Goal: Information Seeking & Learning: Check status

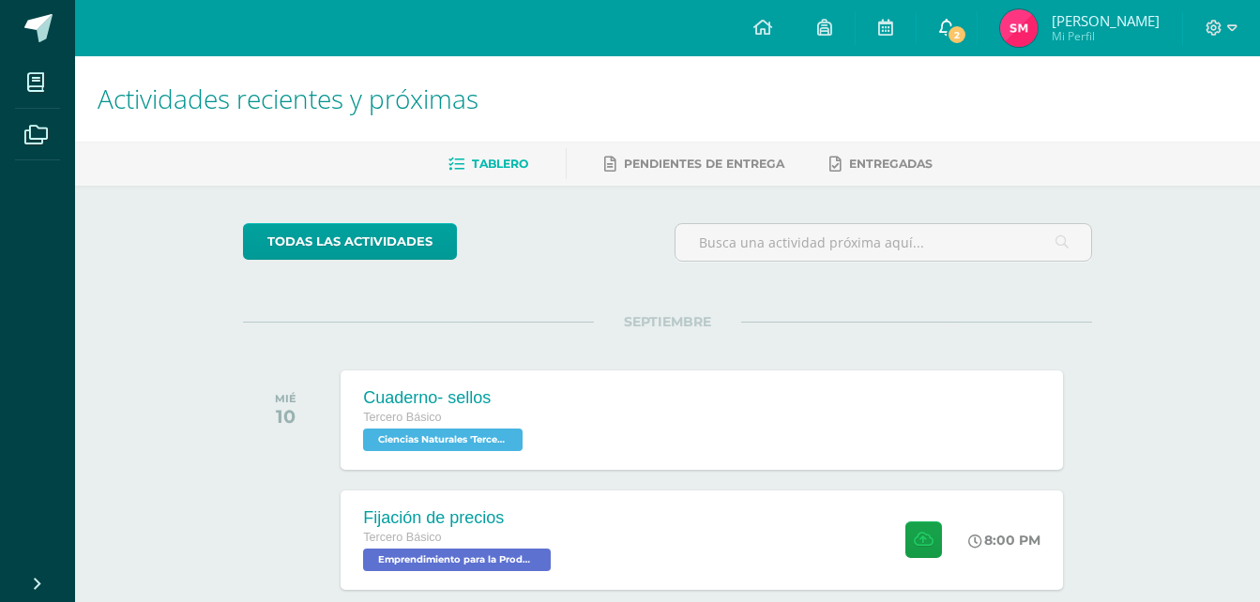
click at [954, 27] on icon at bounding box center [946, 27] width 15 height 17
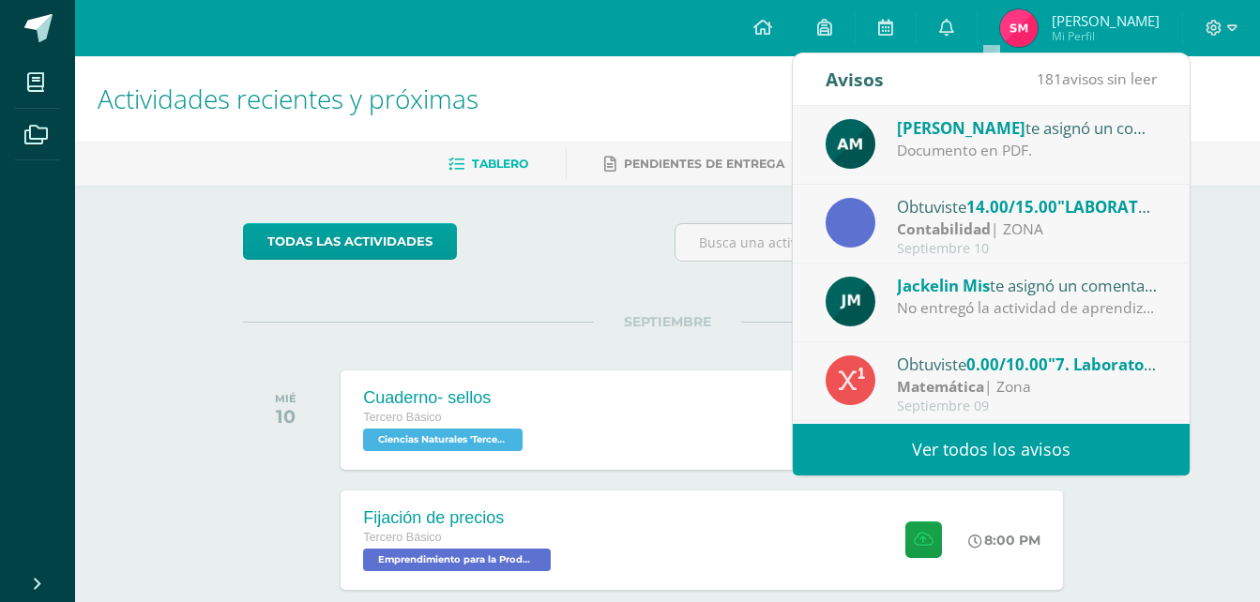
click at [991, 230] on div "Contabilidad | ZONA" at bounding box center [1027, 230] width 261 height 22
click at [967, 224] on strong "Contabilidad" at bounding box center [944, 229] width 94 height 21
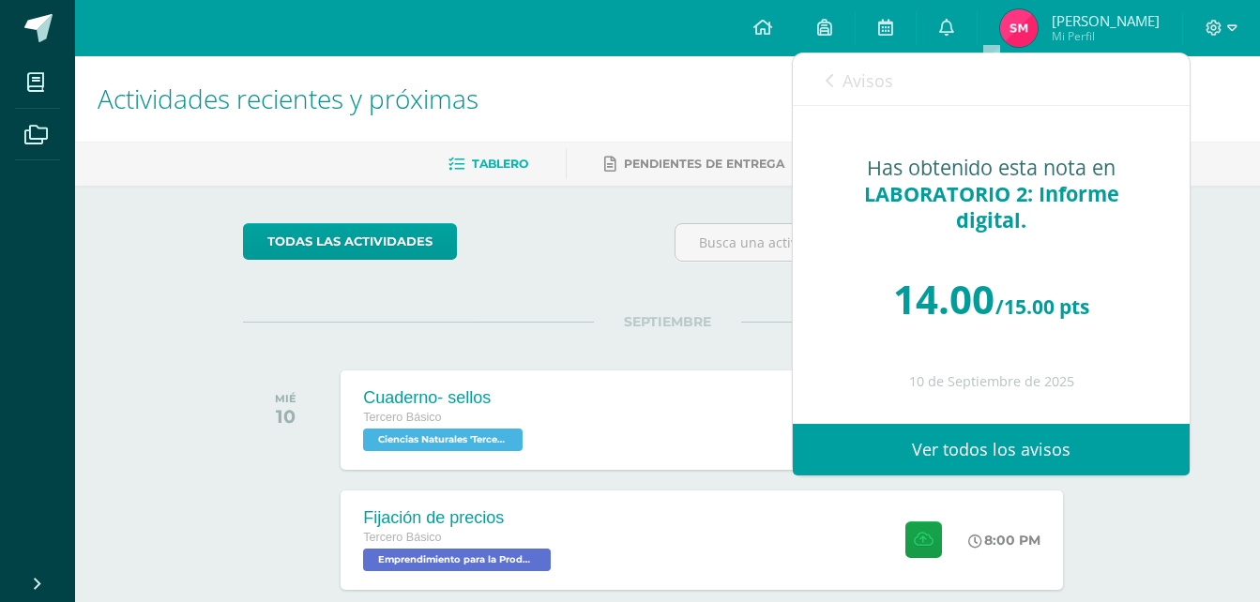
click at [909, 225] on div "Has obtenido esta nota en LABORATORIO 2: Informe digital." at bounding box center [991, 194] width 322 height 79
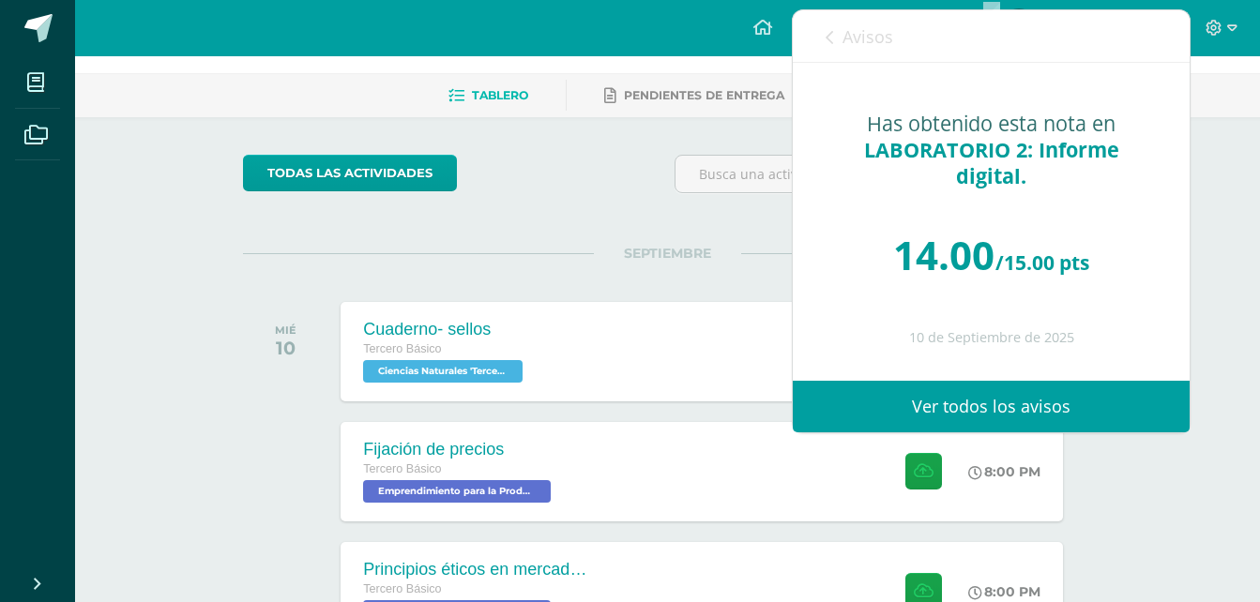
scroll to position [69, 0]
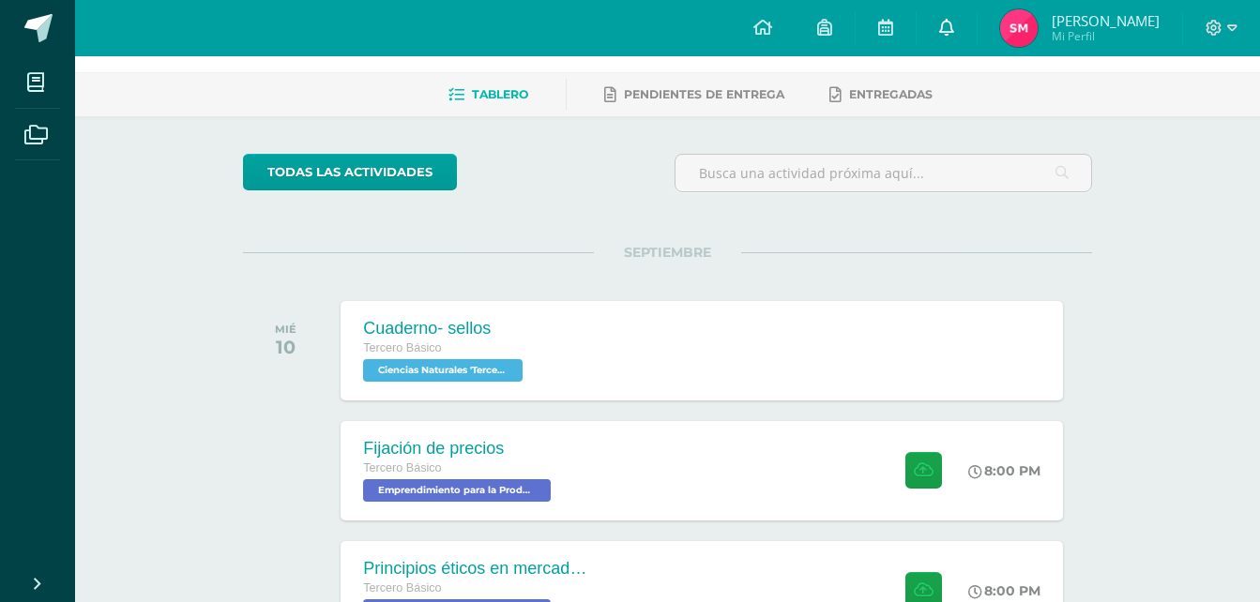
click at [954, 35] on icon at bounding box center [946, 27] width 15 height 17
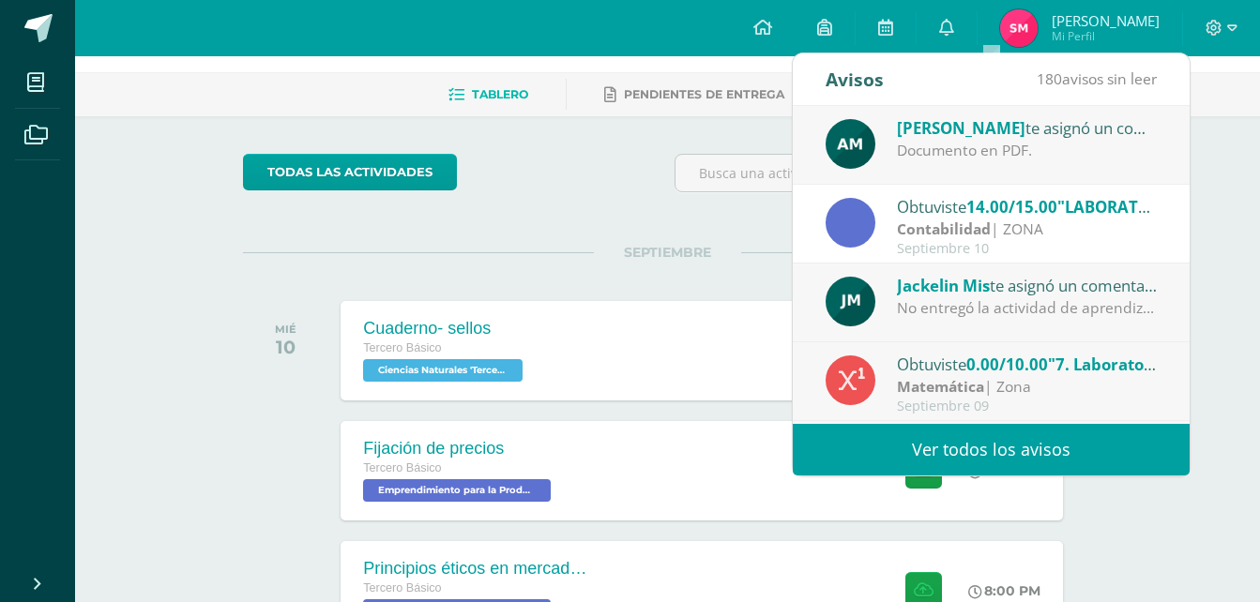
click at [957, 219] on strong "Contabilidad" at bounding box center [944, 229] width 94 height 21
click at [993, 217] on span "14.00/15.00" at bounding box center [1011, 207] width 91 height 22
click at [614, 250] on span "SEPTIEMBRE" at bounding box center [667, 252] width 147 height 17
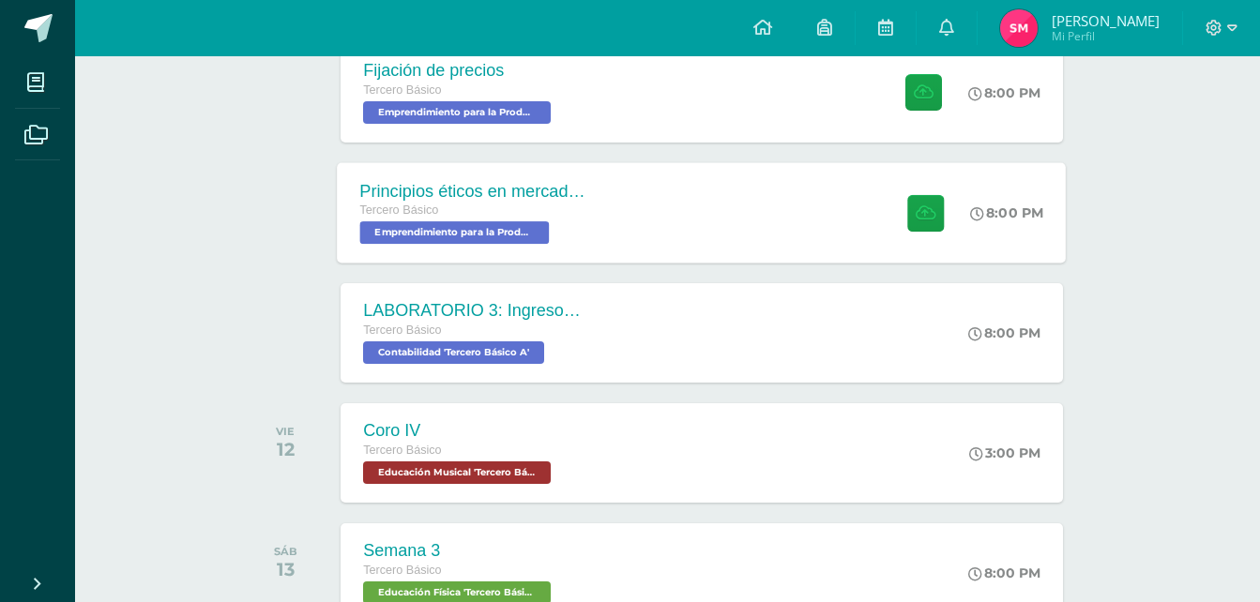
scroll to position [466, 0]
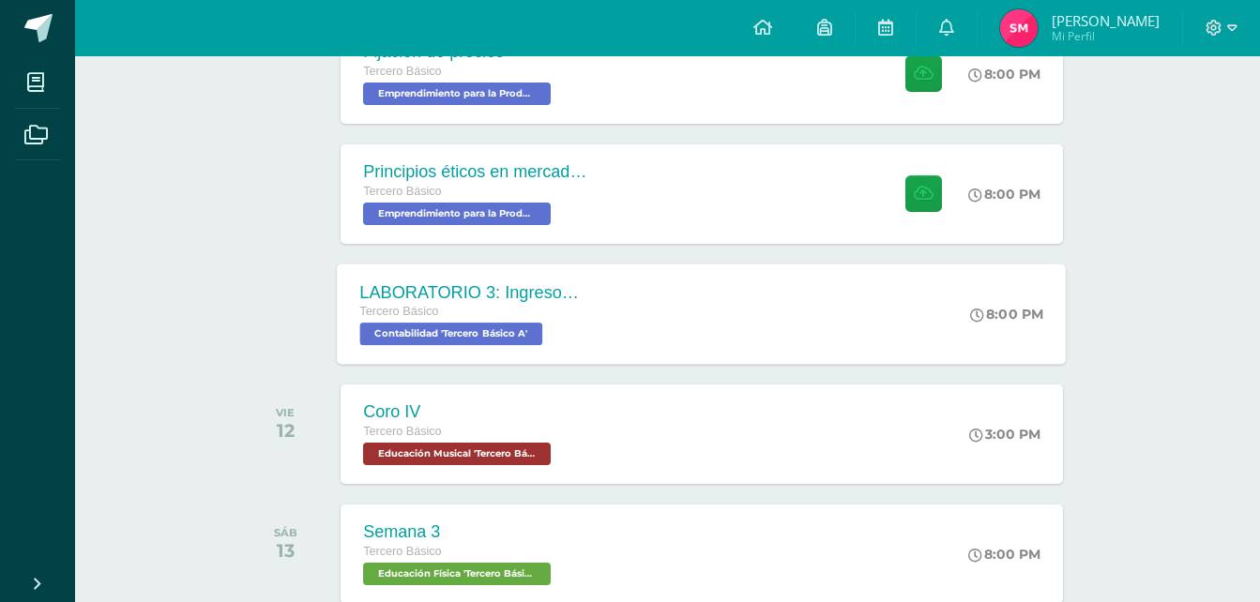
click at [712, 315] on div "LABORATORIO 3: Ingresos y deducciones laborales. Tercero Básico Contabilidad 'T…" at bounding box center [702, 314] width 729 height 100
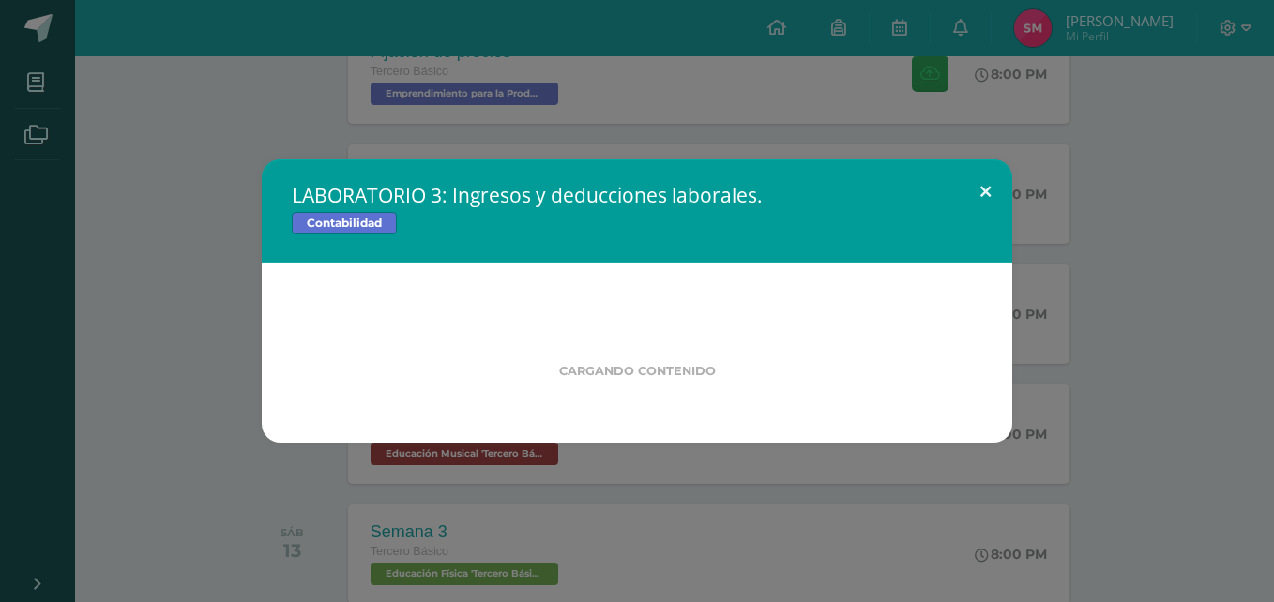
click at [969, 188] on button at bounding box center [984, 191] width 53 height 64
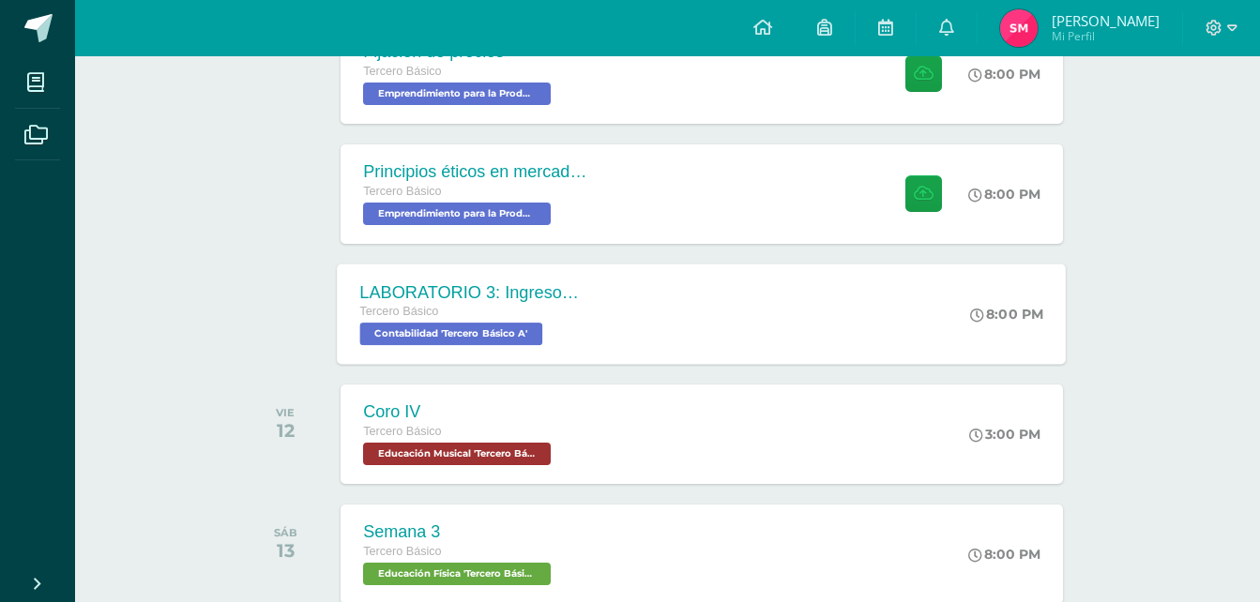
click at [663, 311] on div "LABORATORIO 3: Ingresos y deducciones laborales. Tercero Básico Contabilidad 'T…" at bounding box center [702, 314] width 729 height 100
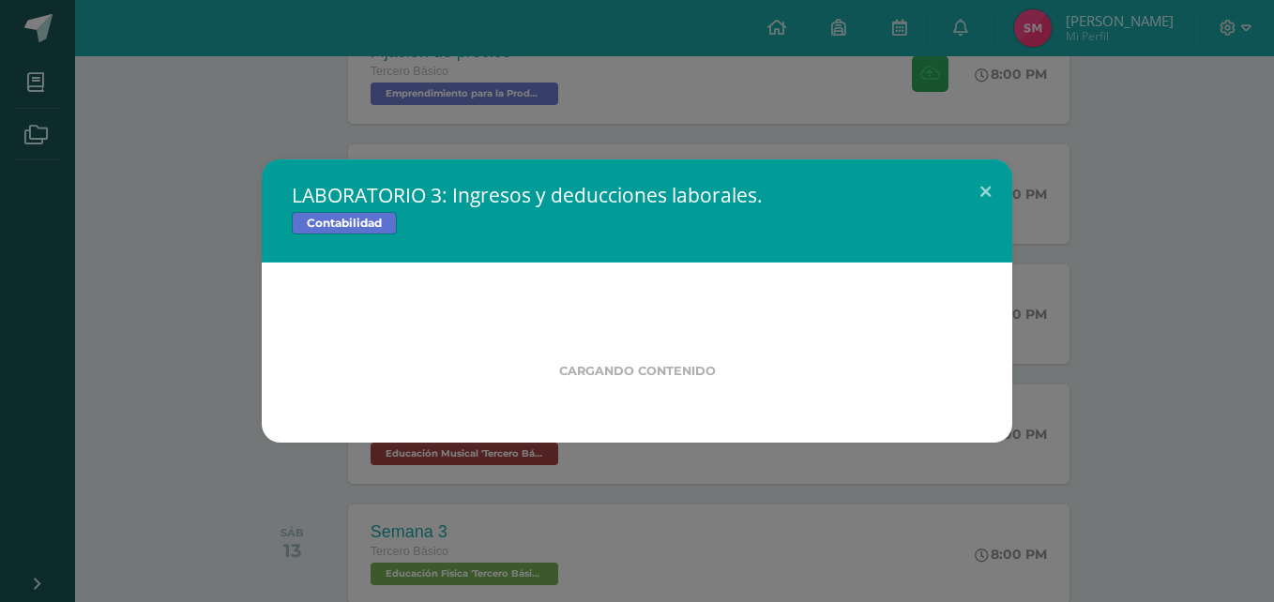
click at [664, 132] on div "LABORATORIO 3: Ingresos y deducciones laborales. Contabilidad Cargando contenid…" at bounding box center [637, 301] width 1274 height 602
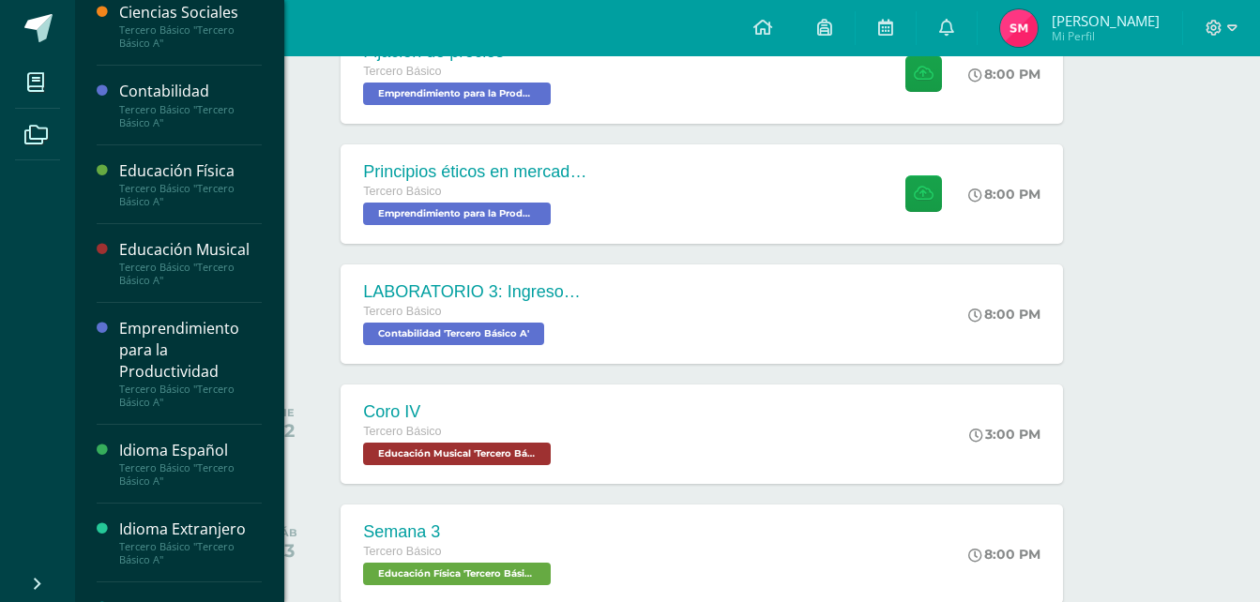
scroll to position [0, 0]
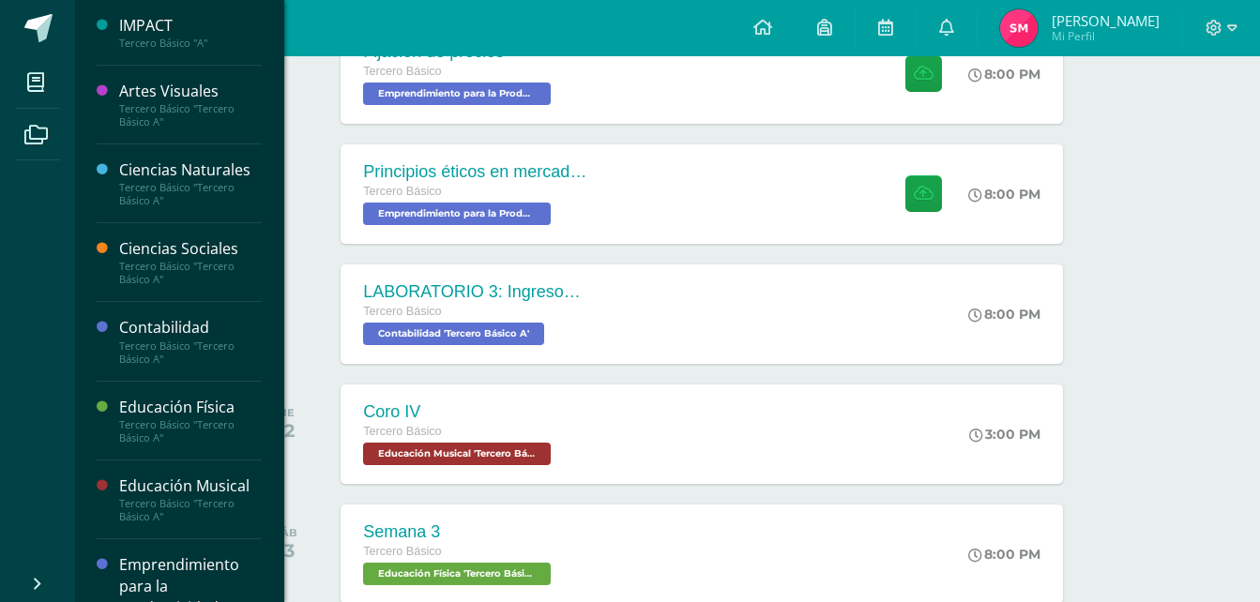
click at [154, 333] on div "Contabilidad" at bounding box center [190, 328] width 143 height 22
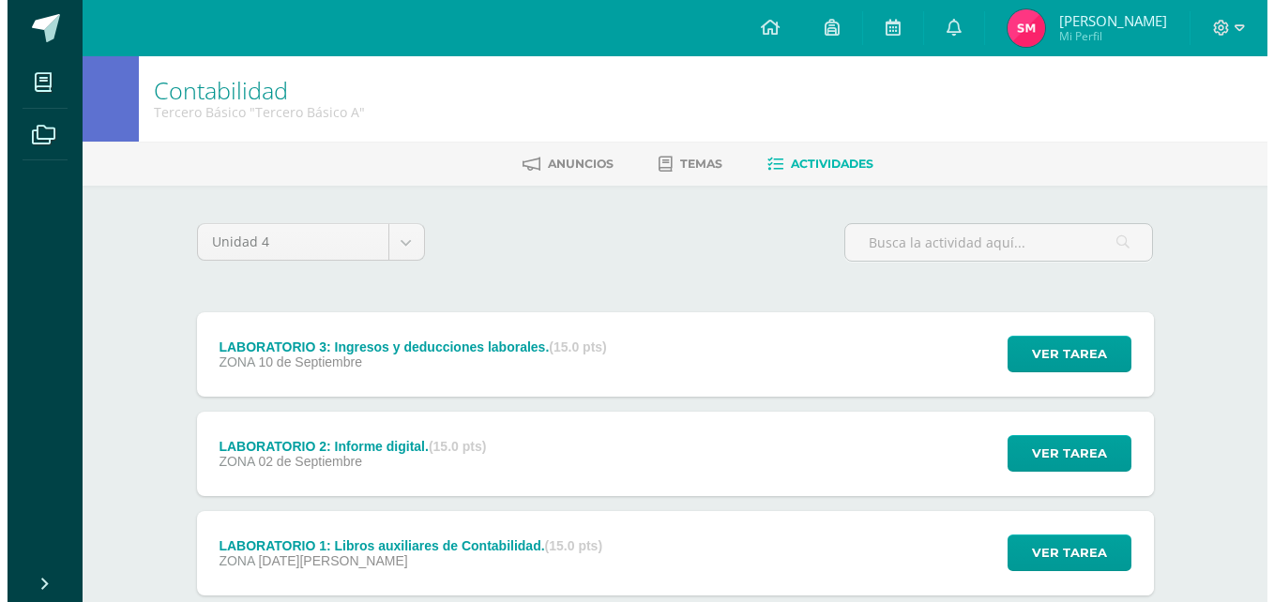
scroll to position [118, 0]
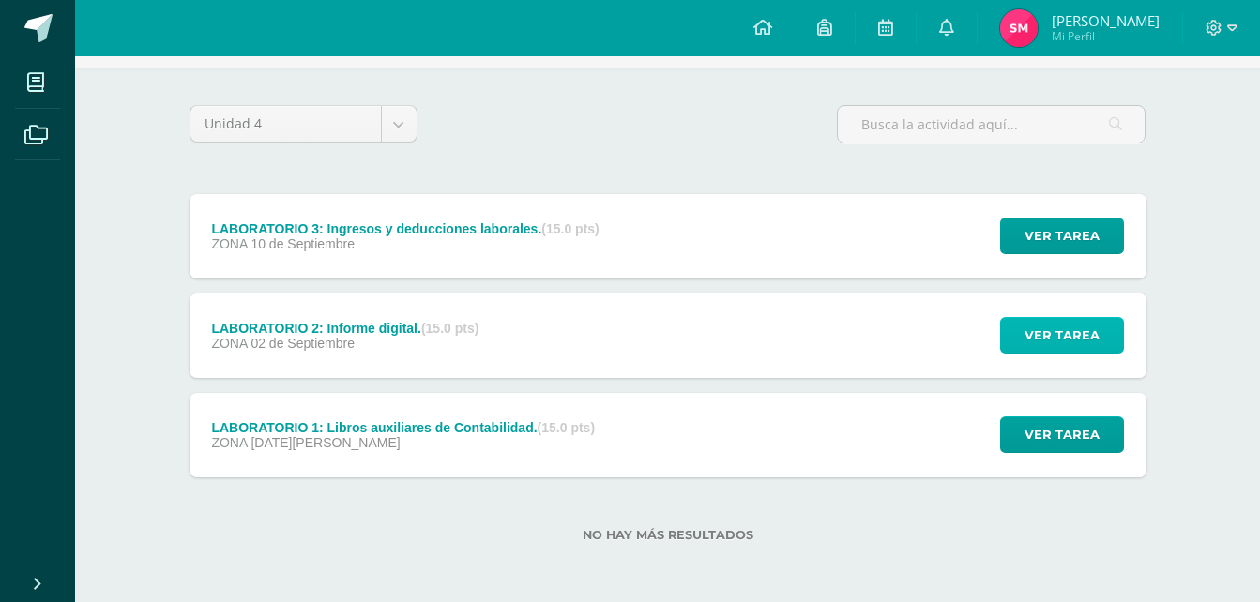
click at [1079, 322] on span "Ver tarea" at bounding box center [1061, 335] width 75 height 35
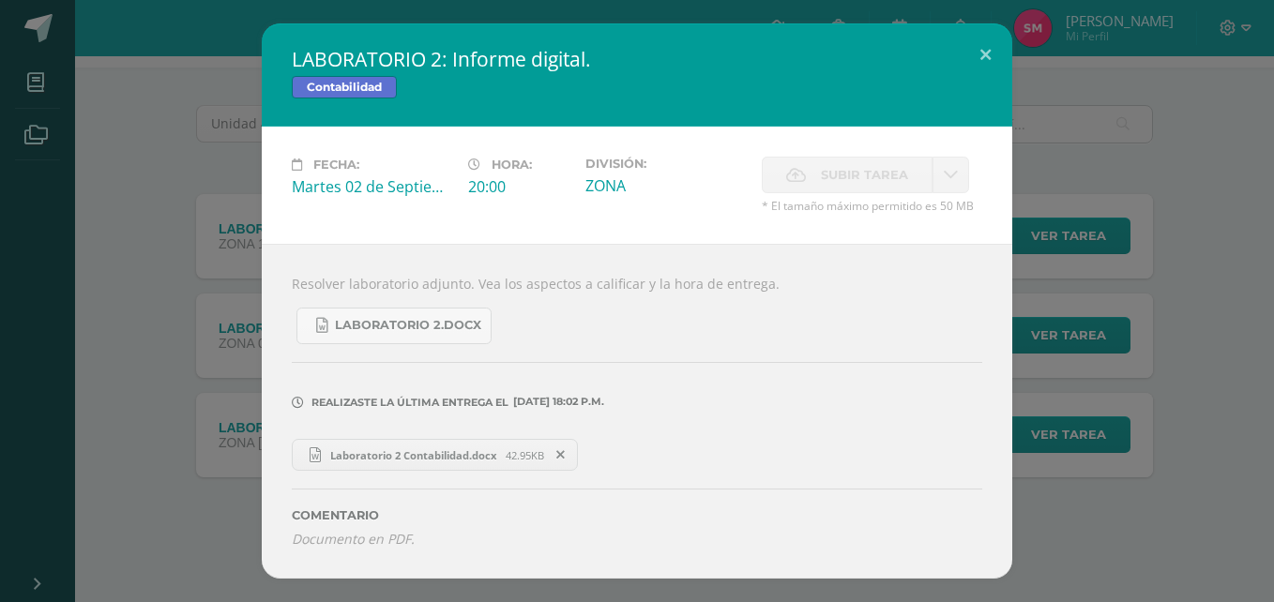
click at [112, 400] on div "LABORATORIO 2: Informe digital. Contabilidad Fecha: [DATE] Hora: 20:00 División:" at bounding box center [637, 300] width 1259 height 555
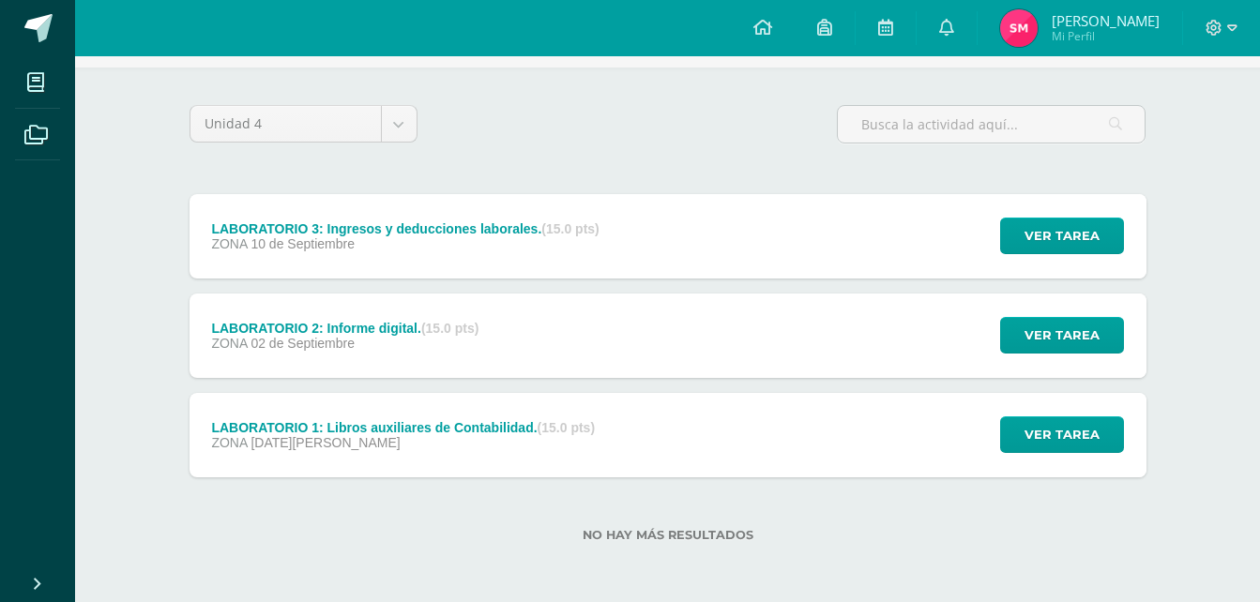
click at [744, 449] on div "LABORATORIO 1: Libros auxiliares de Contabilidad. (15.0 pts) ZONA [DATE][PERSON…" at bounding box center [667, 435] width 957 height 84
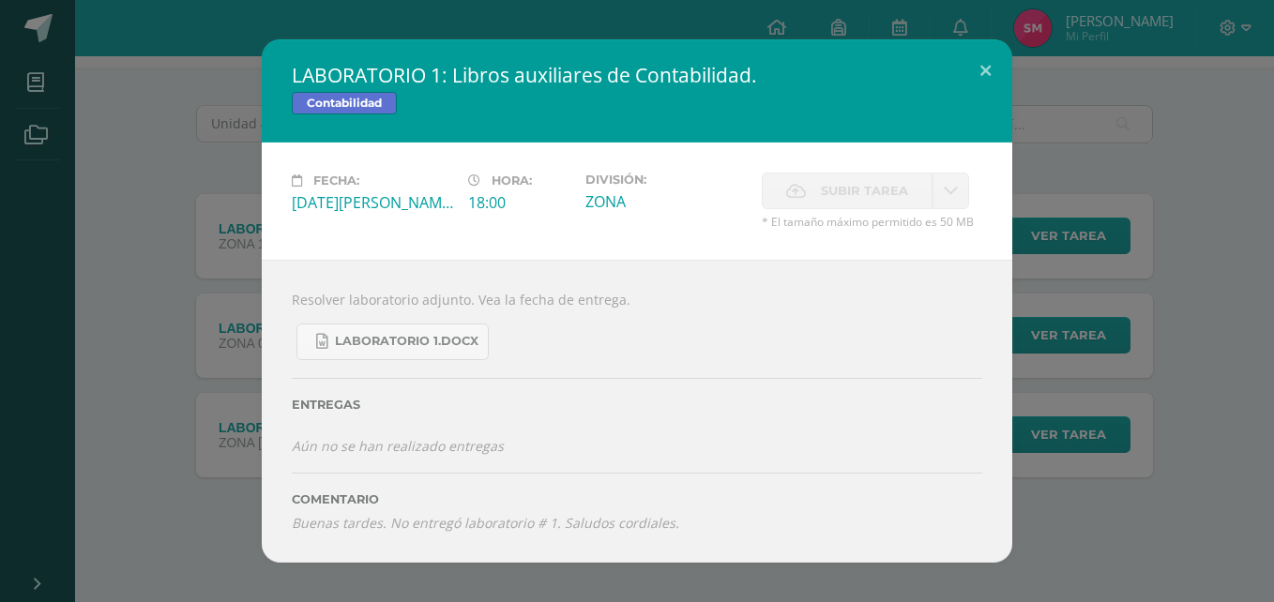
click at [140, 378] on div "LABORATORIO 1: Libros auxiliares de Contabilidad. Contabilidad Fecha: [DATE][PE…" at bounding box center [637, 300] width 1259 height 523
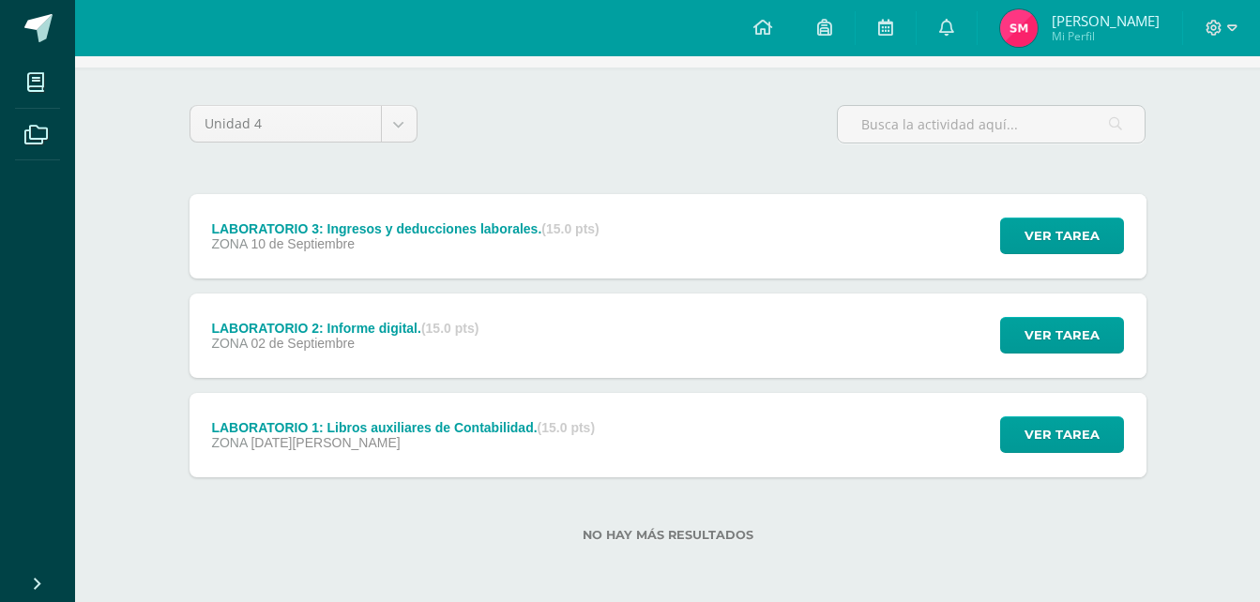
click at [567, 252] on div "LABORATORIO 3: Ingresos y deducciones laborales. (15.0 pts) ZONA [DATE]" at bounding box center [405, 236] width 432 height 84
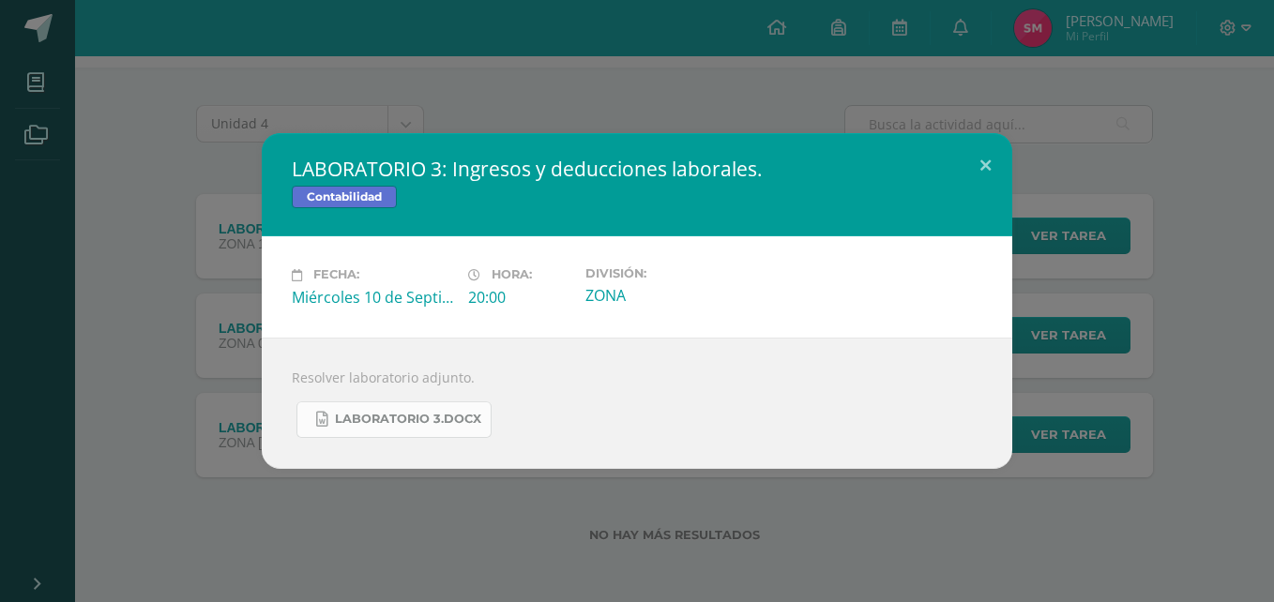
click at [426, 416] on span "LABORATORIO 3.docx" at bounding box center [408, 419] width 146 height 15
